Goal: Task Accomplishment & Management: Manage account settings

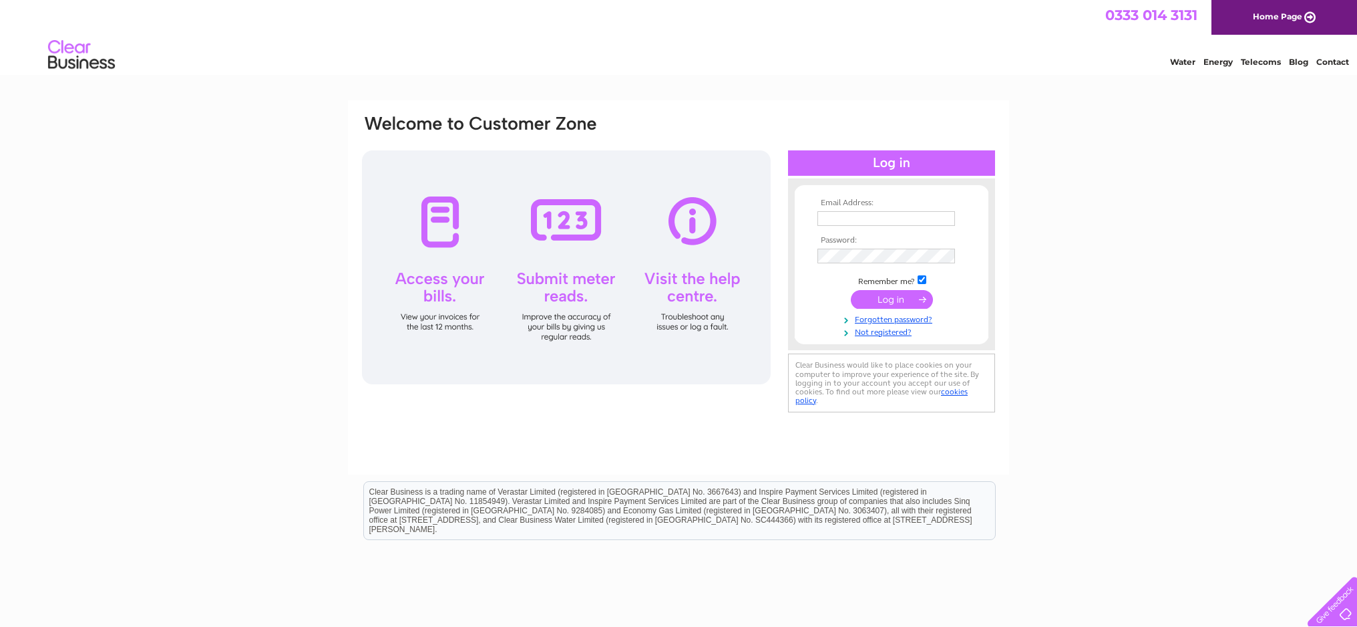
type input "lise@shopatstocks.com"
click at [891, 299] on input "submit" at bounding box center [892, 299] width 82 height 19
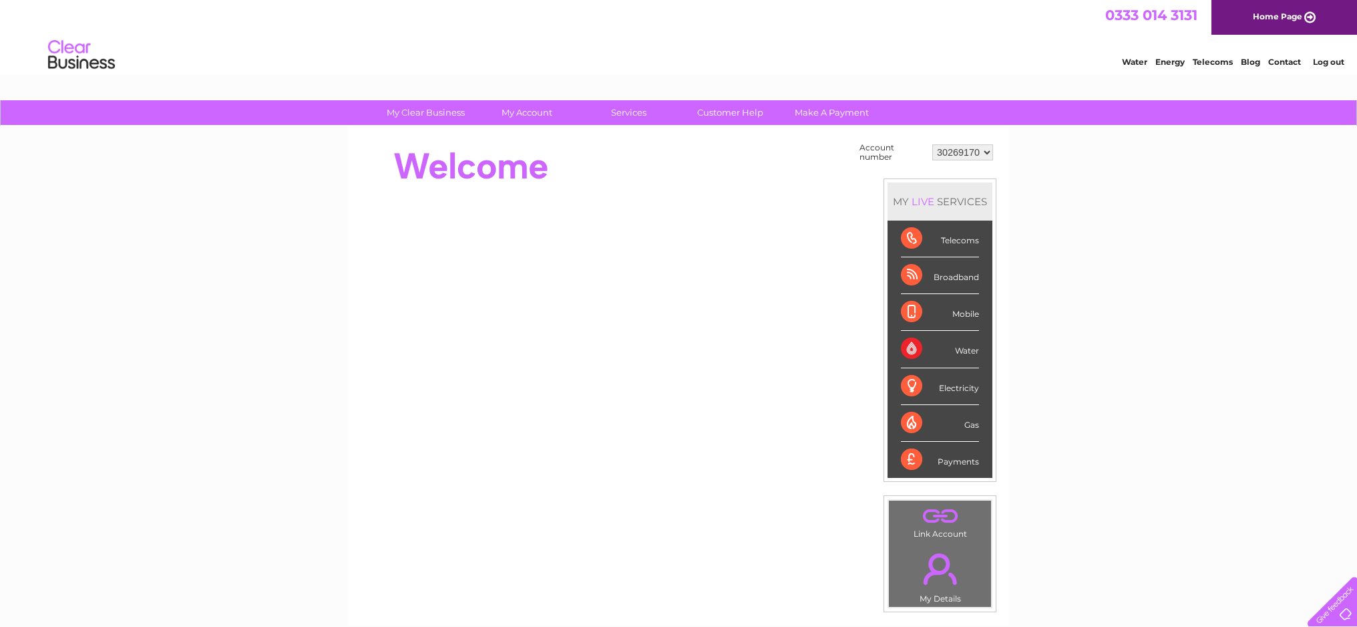
click at [955, 150] on select "30269170 30287109" at bounding box center [962, 152] width 61 height 16
select select "30287109"
click at [932, 144] on select "30269170 30287109" at bounding box center [962, 152] width 61 height 16
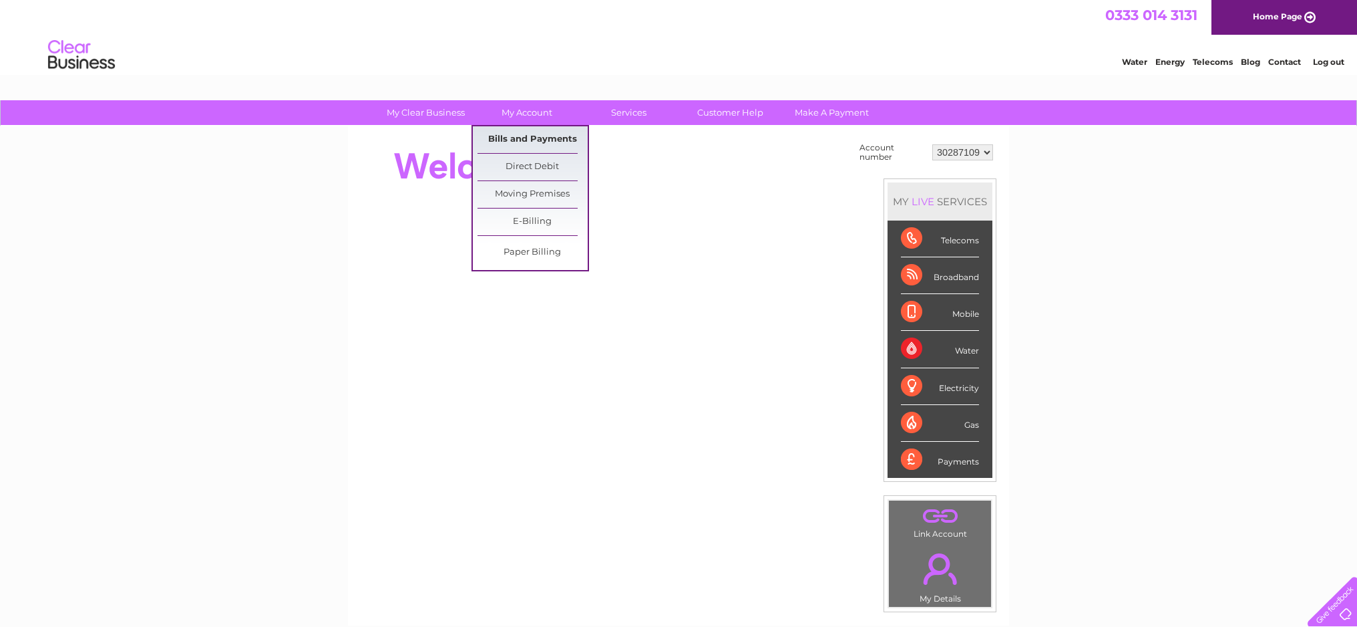
click at [529, 138] on link "Bills and Payments" at bounding box center [533, 139] width 110 height 27
click at [542, 135] on link "Bills and Payments" at bounding box center [533, 139] width 110 height 27
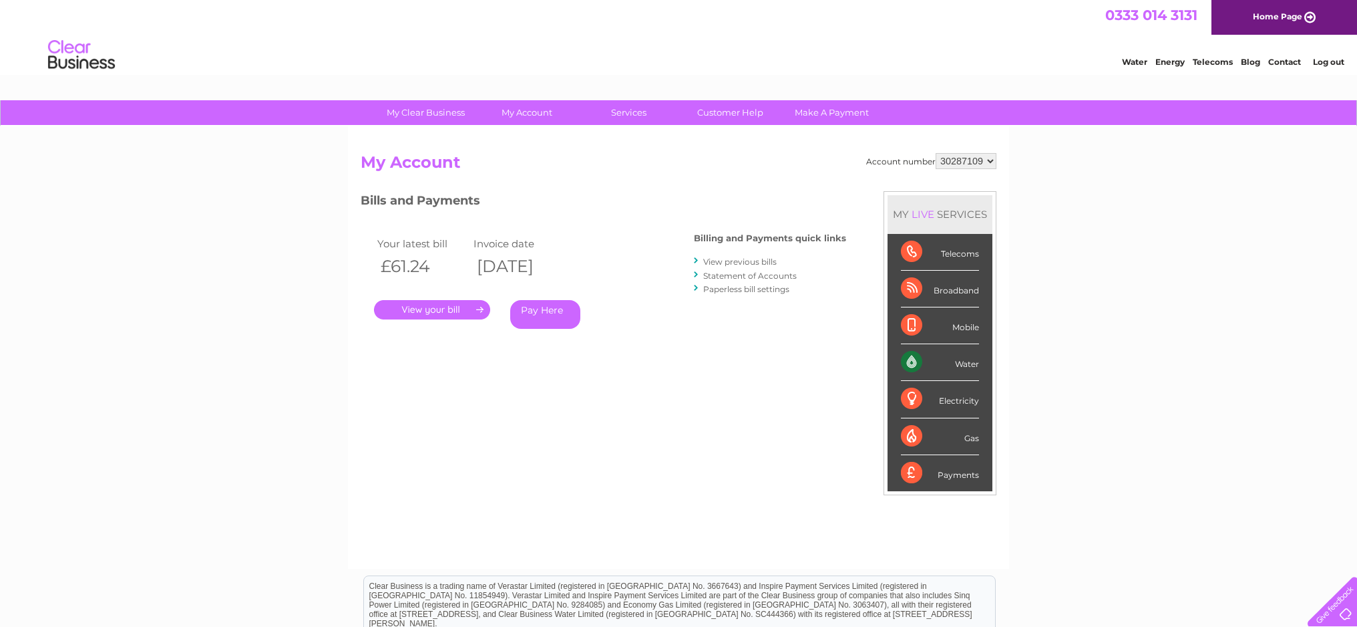
click at [429, 307] on link "." at bounding box center [432, 309] width 116 height 19
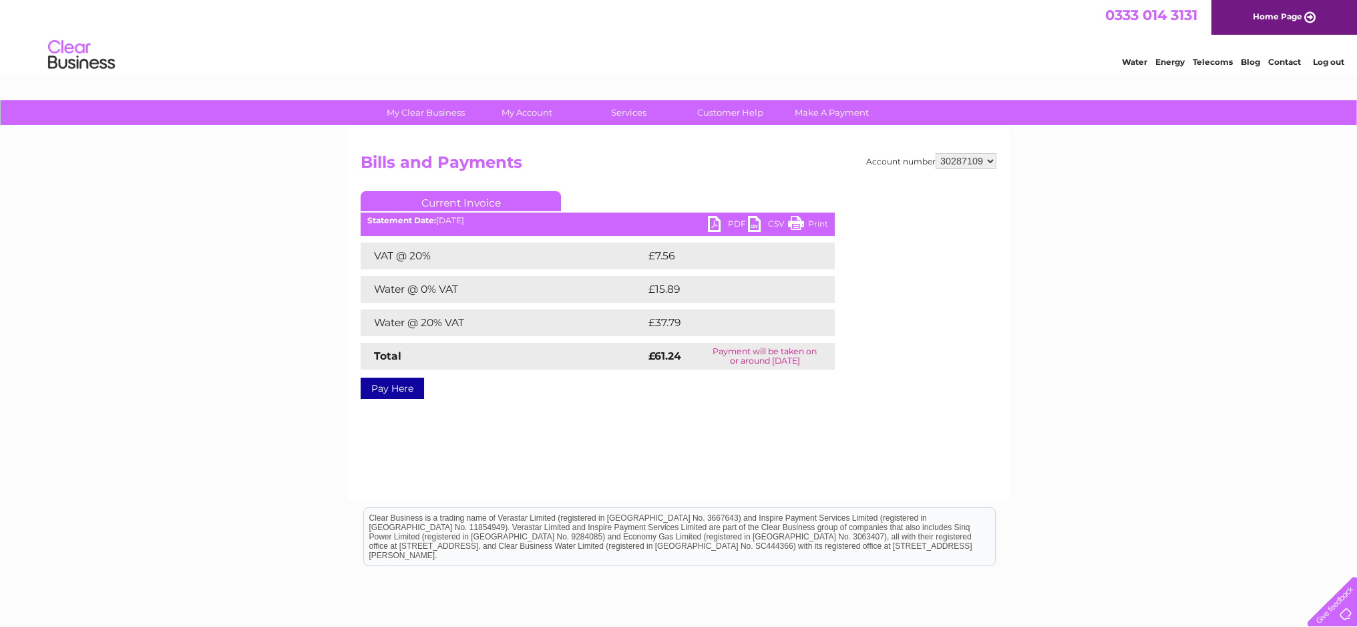
click at [728, 222] on link "PDF" at bounding box center [728, 225] width 40 height 19
